Goal: Check status: Check status

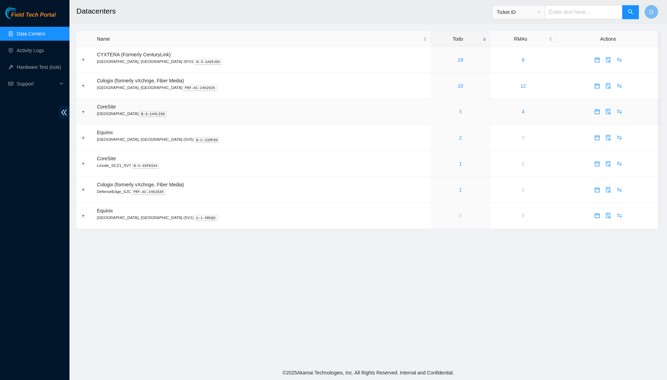
click at [459, 113] on link "5" at bounding box center [460, 112] width 3 height 6
click at [540, 17] on div "Ticket ID" at bounding box center [519, 12] width 52 height 11
click at [570, 11] on input "text" at bounding box center [584, 12] width 78 height 14
type input "a"
paste input "B-V-57N9FFR"
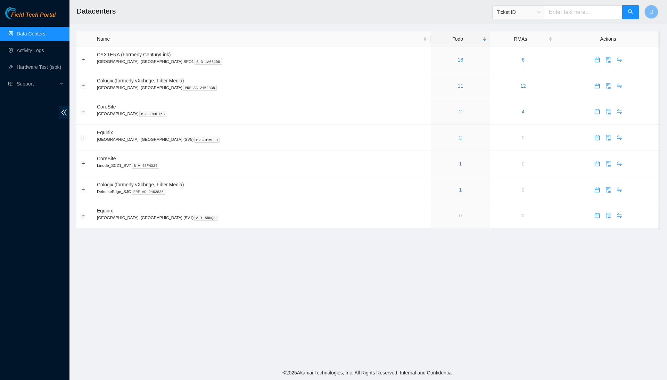
type input "B-V-57N9FFR"
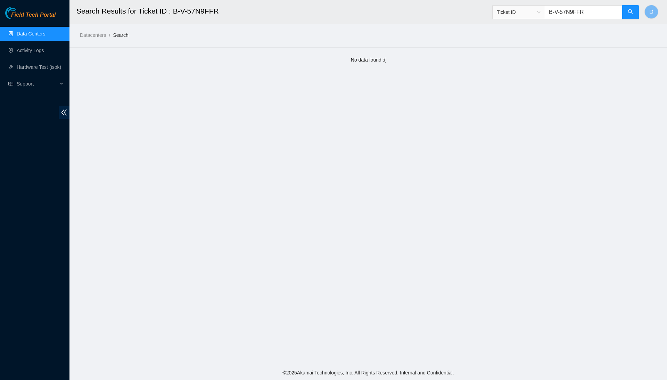
click at [599, 10] on input "B-V-57N9FFR" at bounding box center [584, 12] width 78 height 14
click at [511, 14] on span "Ticket ID" at bounding box center [519, 12] width 44 height 10
click at [608, 15] on input "text" at bounding box center [584, 12] width 78 height 14
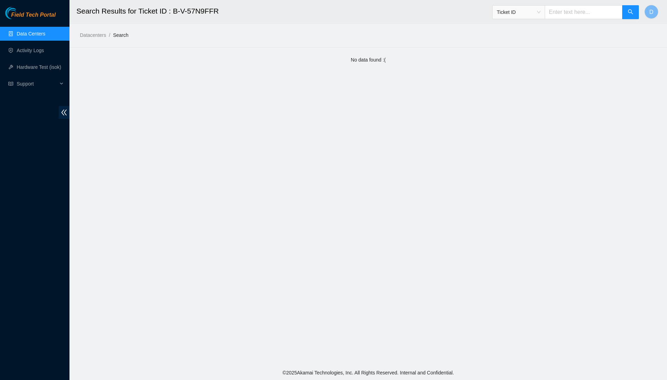
click at [45, 31] on link "Data Centers" at bounding box center [31, 34] width 28 height 6
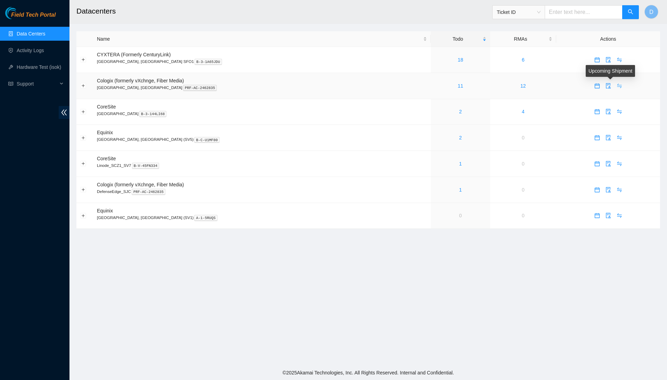
click at [617, 85] on icon "swap" at bounding box center [619, 85] width 5 height 5
click at [617, 113] on icon "swap" at bounding box center [620, 112] width 6 height 6
